Goal: Task Accomplishment & Management: Complete application form

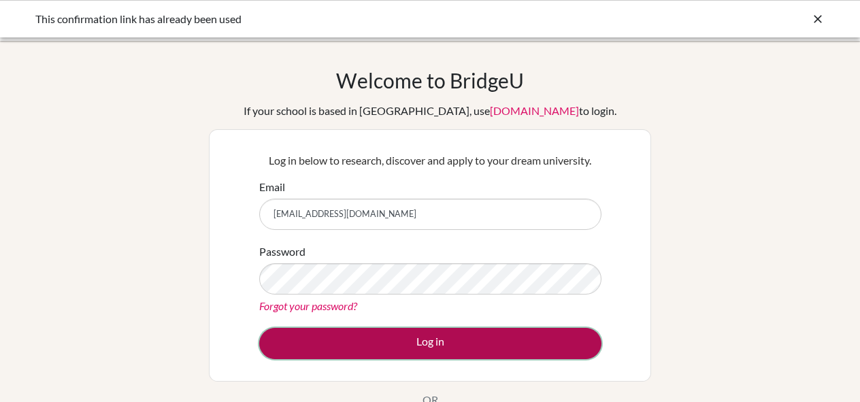
click at [384, 346] on button "Log in" at bounding box center [430, 343] width 342 height 31
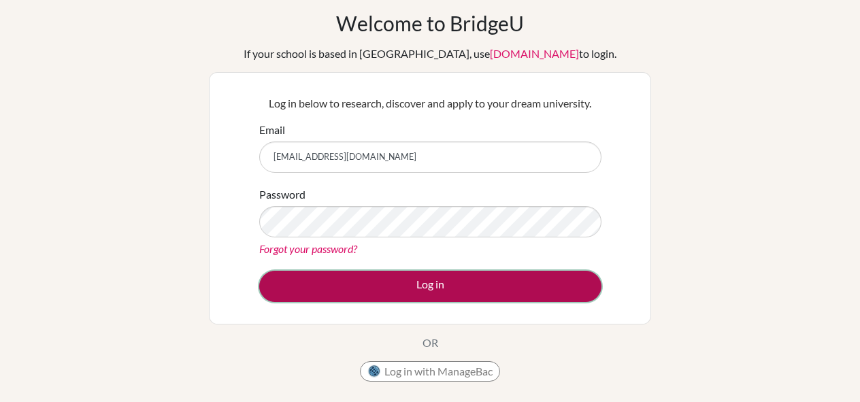
scroll to position [136, 0]
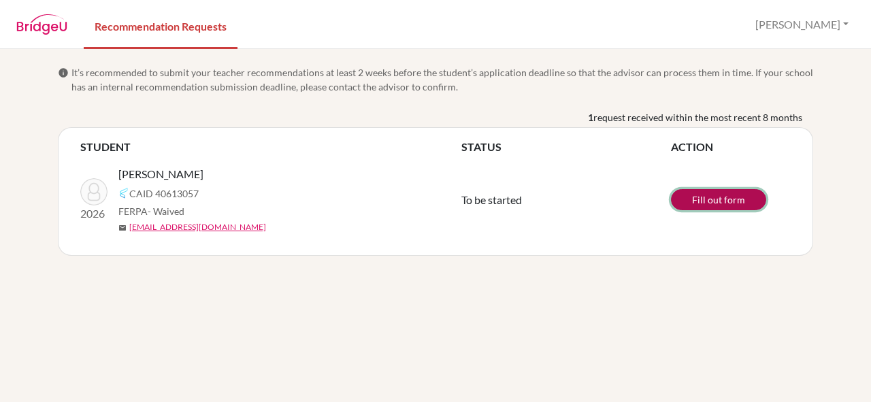
click at [709, 197] on link "Fill out form" at bounding box center [718, 199] width 95 height 21
click at [703, 193] on link "Fill out form" at bounding box center [718, 199] width 95 height 21
